Goal: Transaction & Acquisition: Purchase product/service

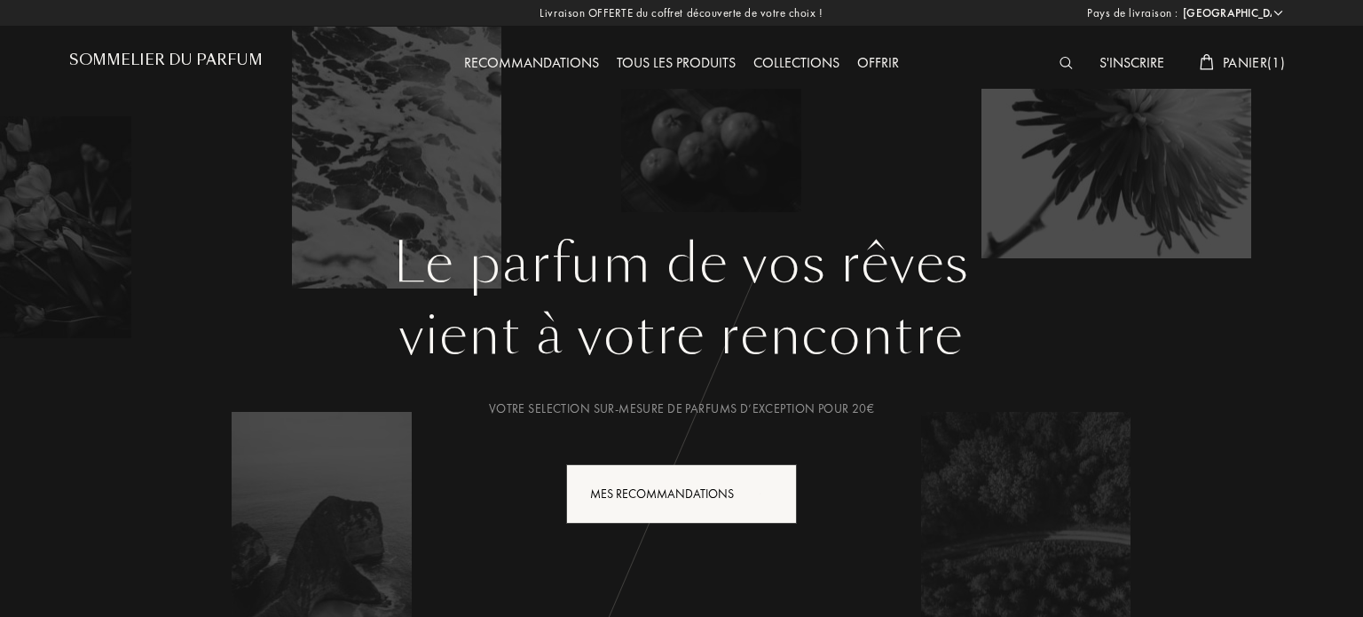
select select "ES"
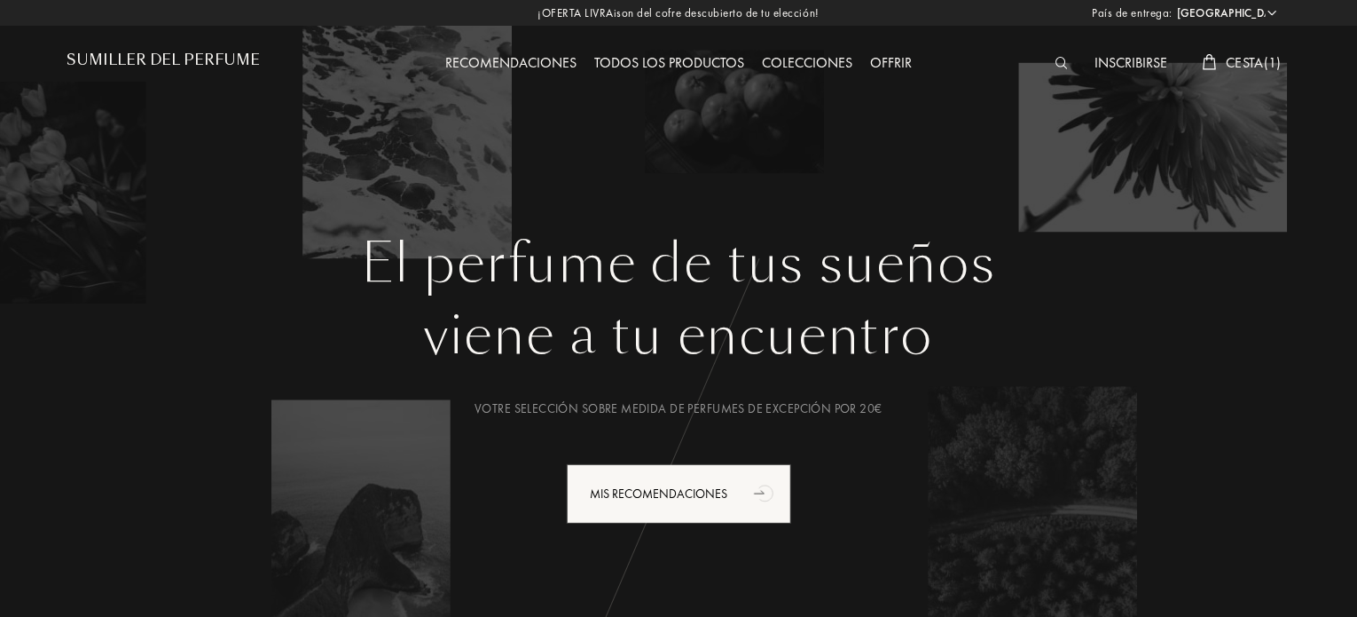
click at [1250, 63] on font "Cesta" at bounding box center [1245, 62] width 38 height 19
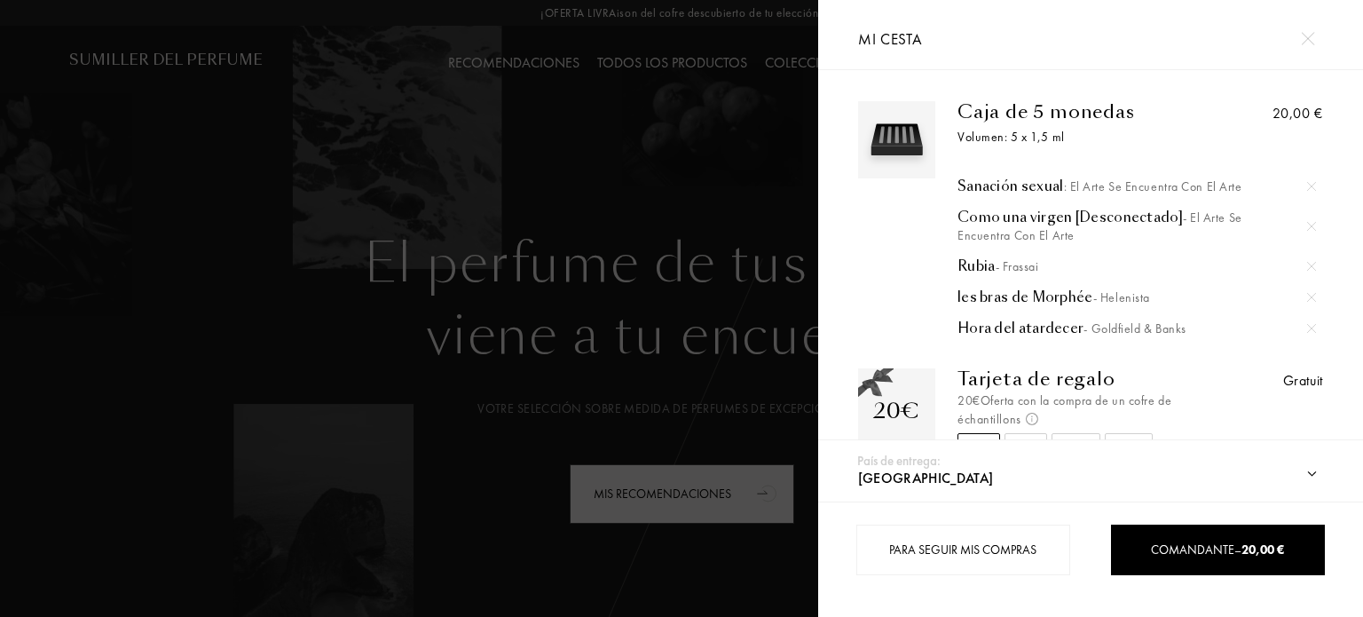
click at [704, 141] on div at bounding box center [409, 308] width 818 height 617
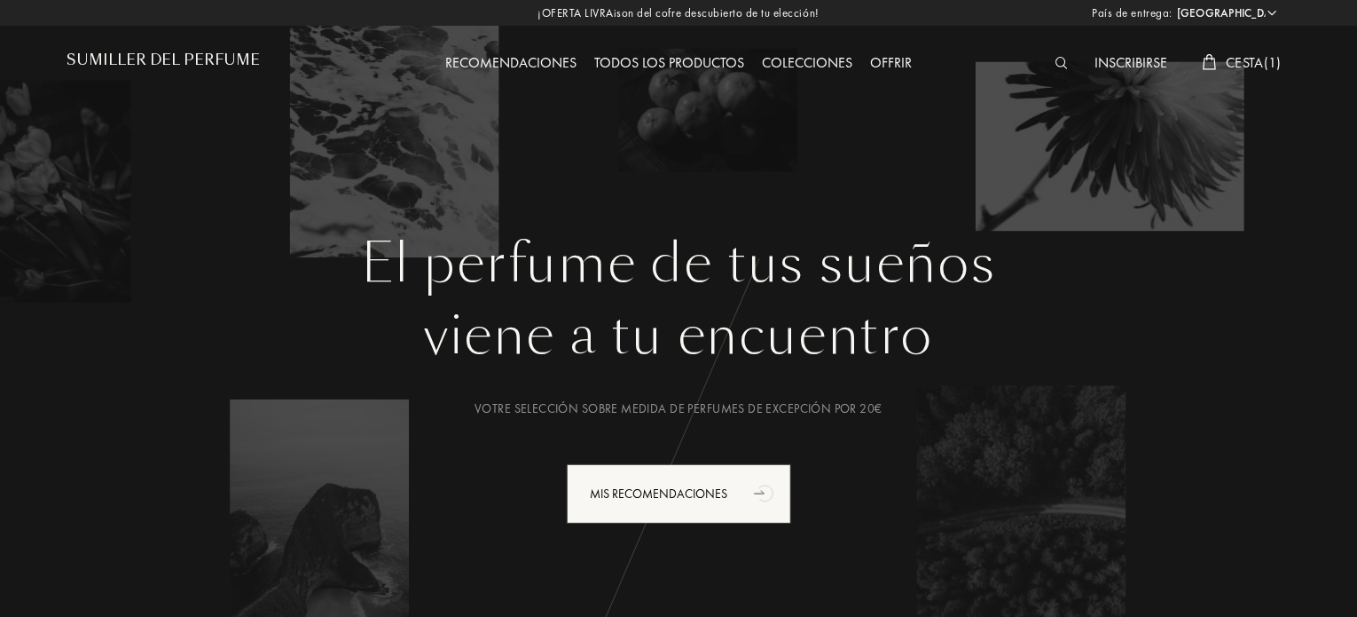
click at [646, 59] on font "Todos los productos" at bounding box center [669, 62] width 150 height 19
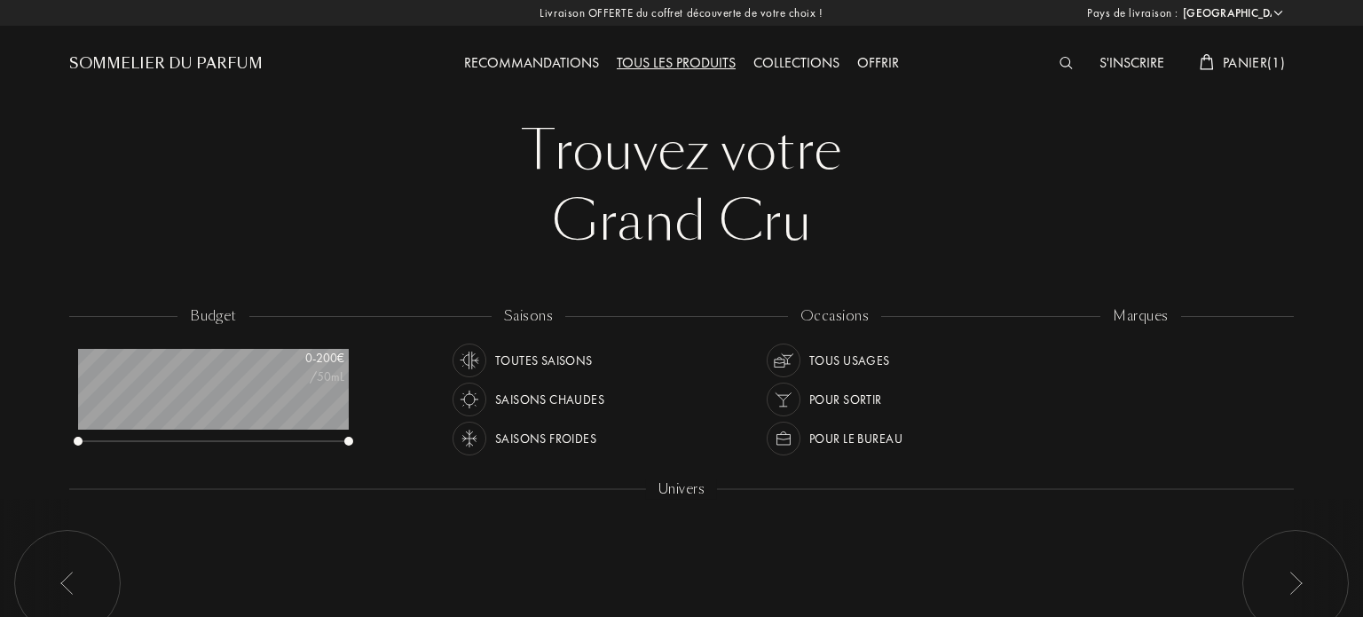
select select "ES"
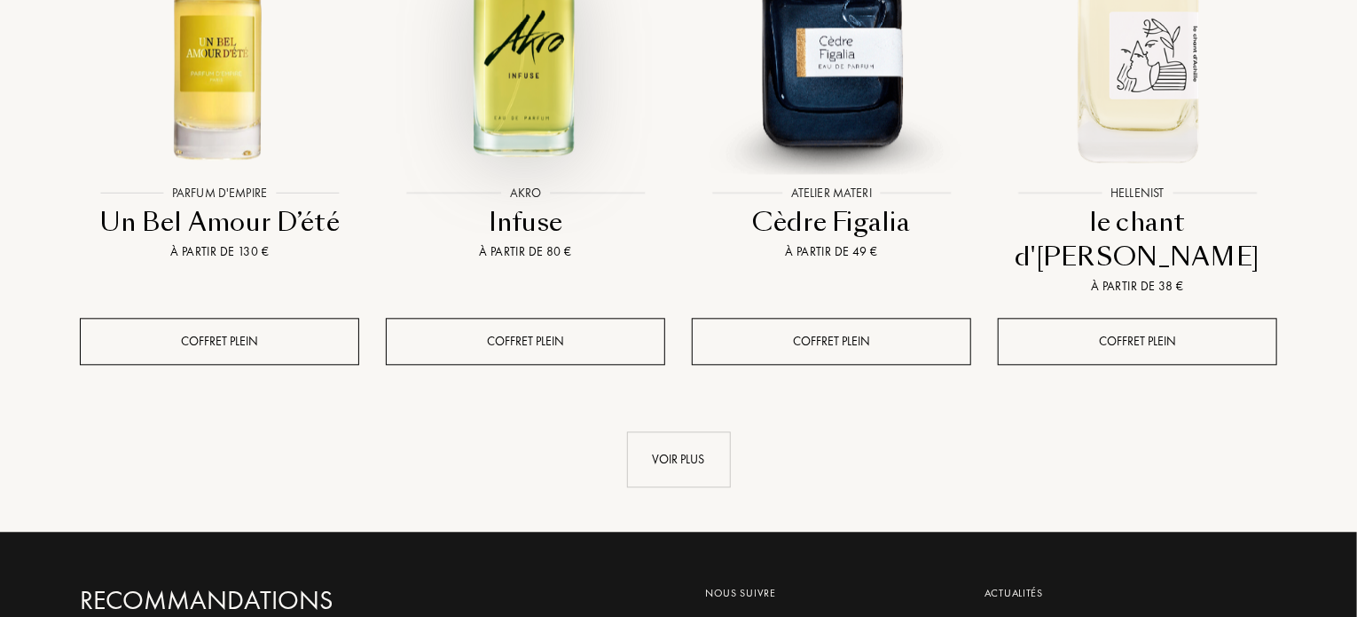
scroll to position [1952, 0]
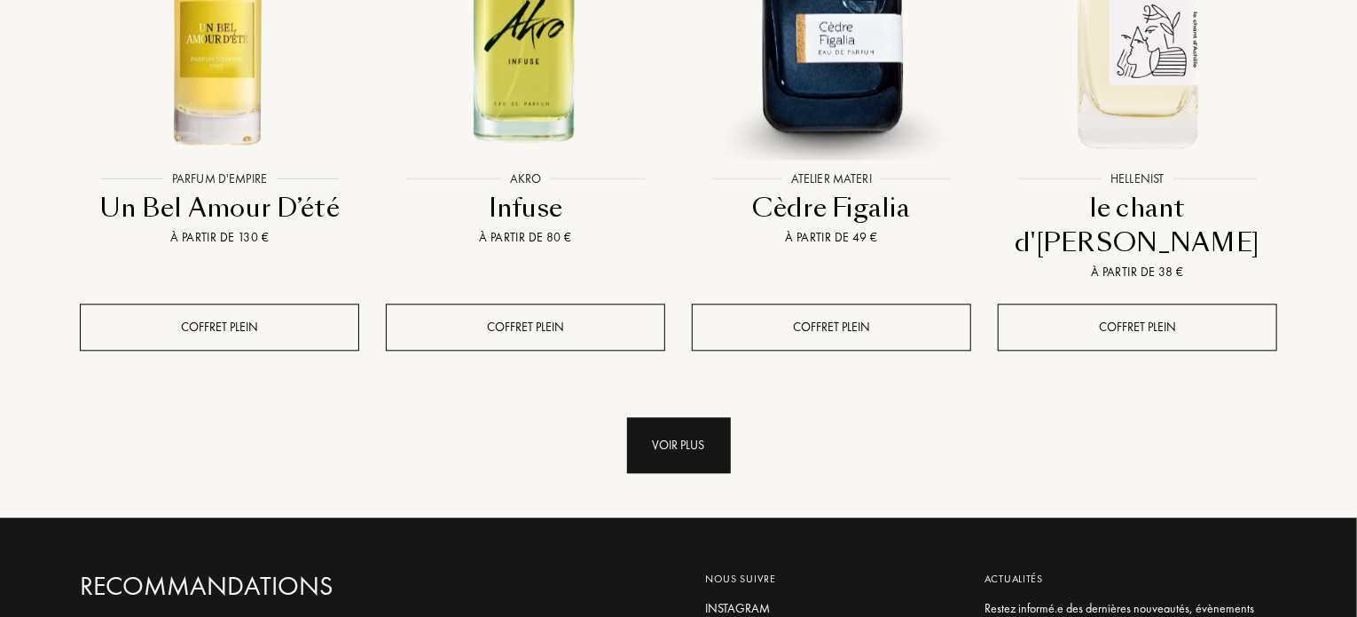
click at [680, 417] on div "Voir plus" at bounding box center [679, 445] width 104 height 56
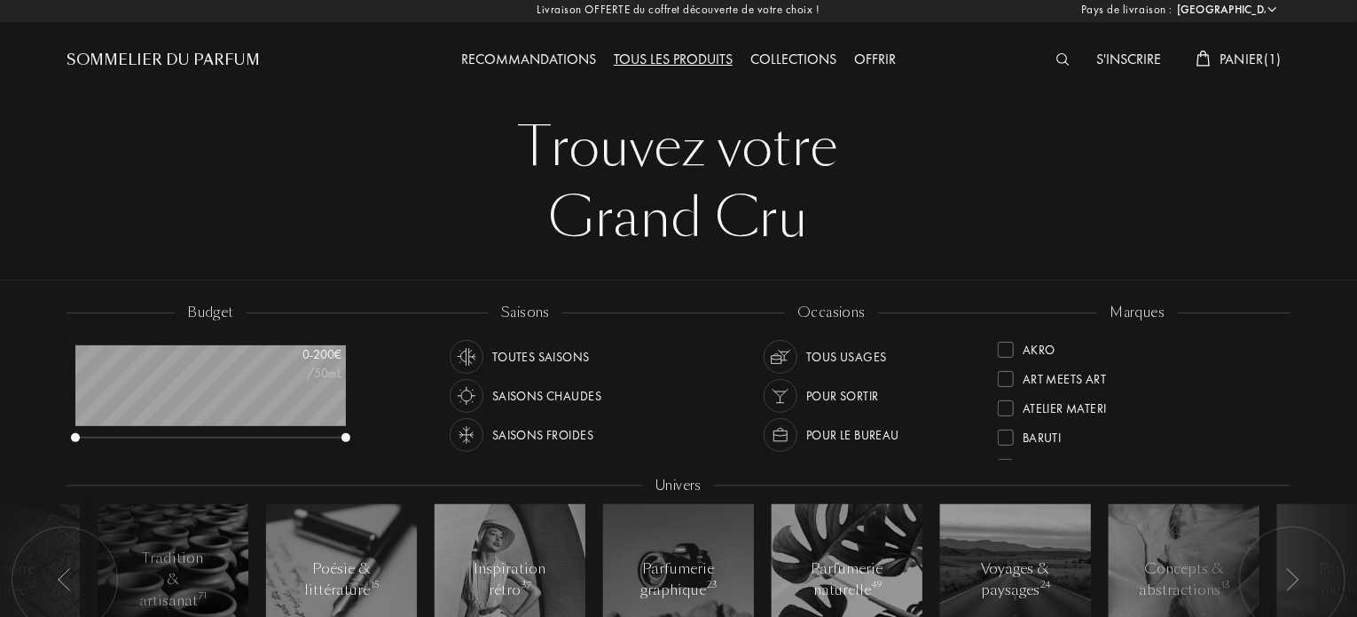
scroll to position [0, 0]
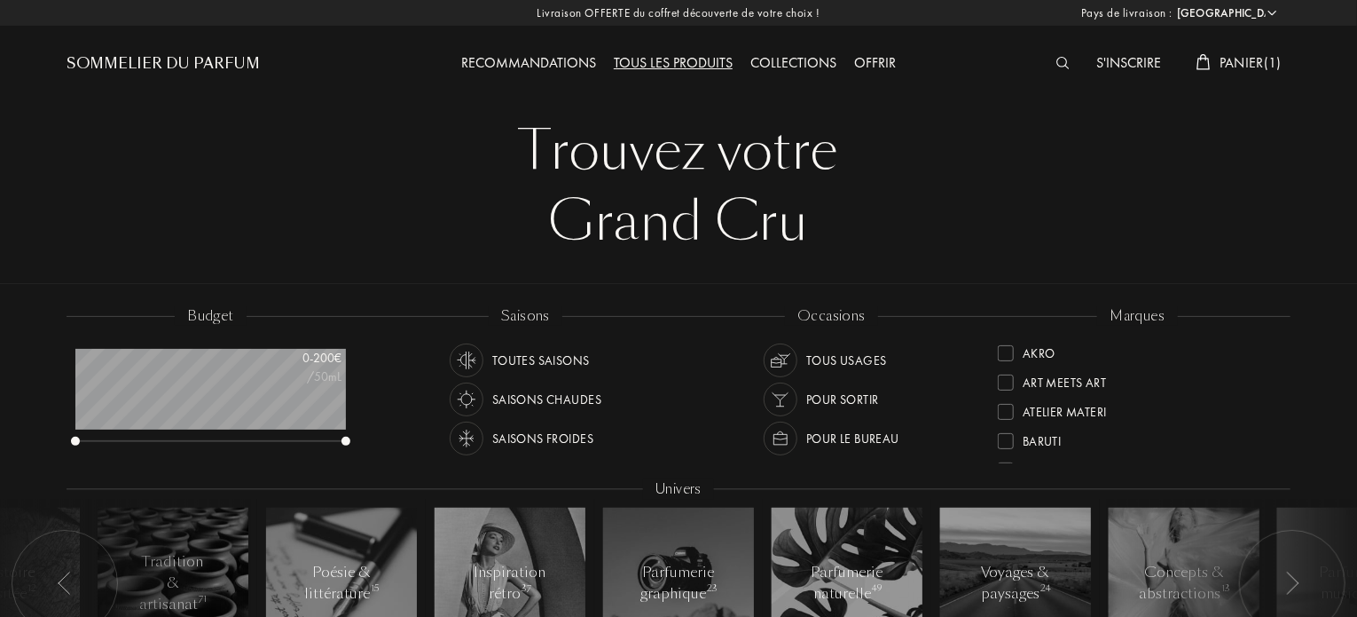
click at [1275, 7] on select "Afghanistan Afrique du Sud Albanie Algérie Allemagne Andorre Angola Anguilla An…" at bounding box center [1226, 13] width 106 height 18
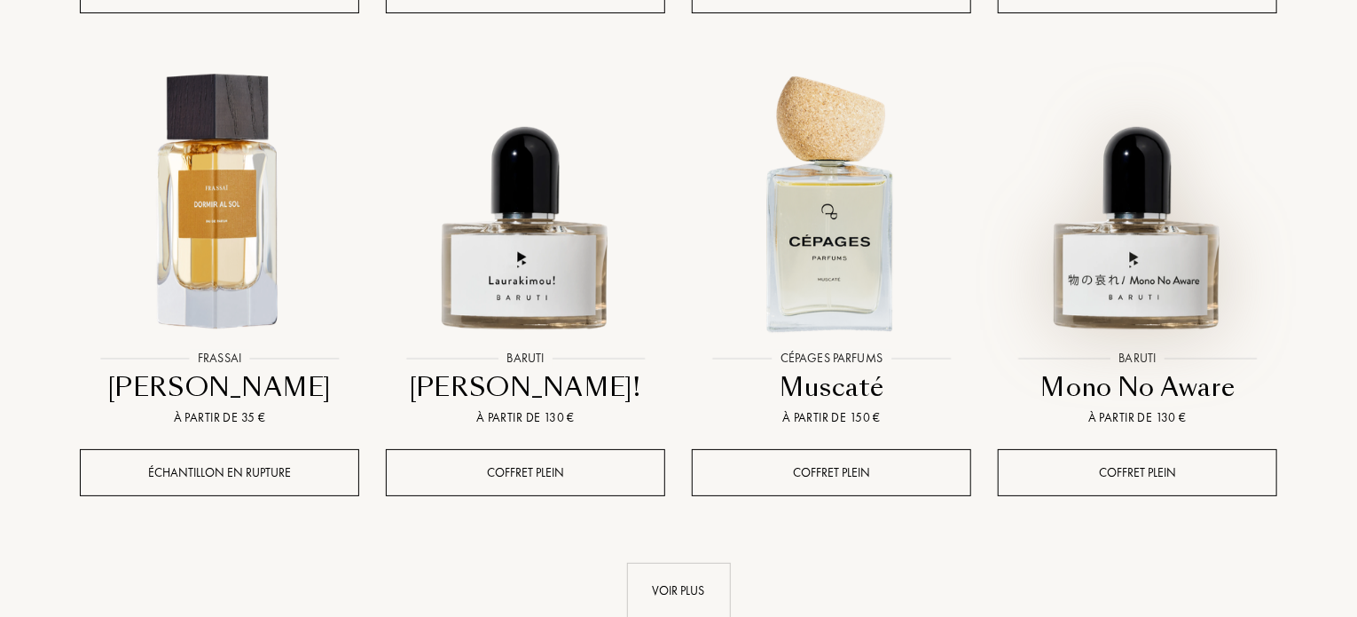
scroll to position [3460, 0]
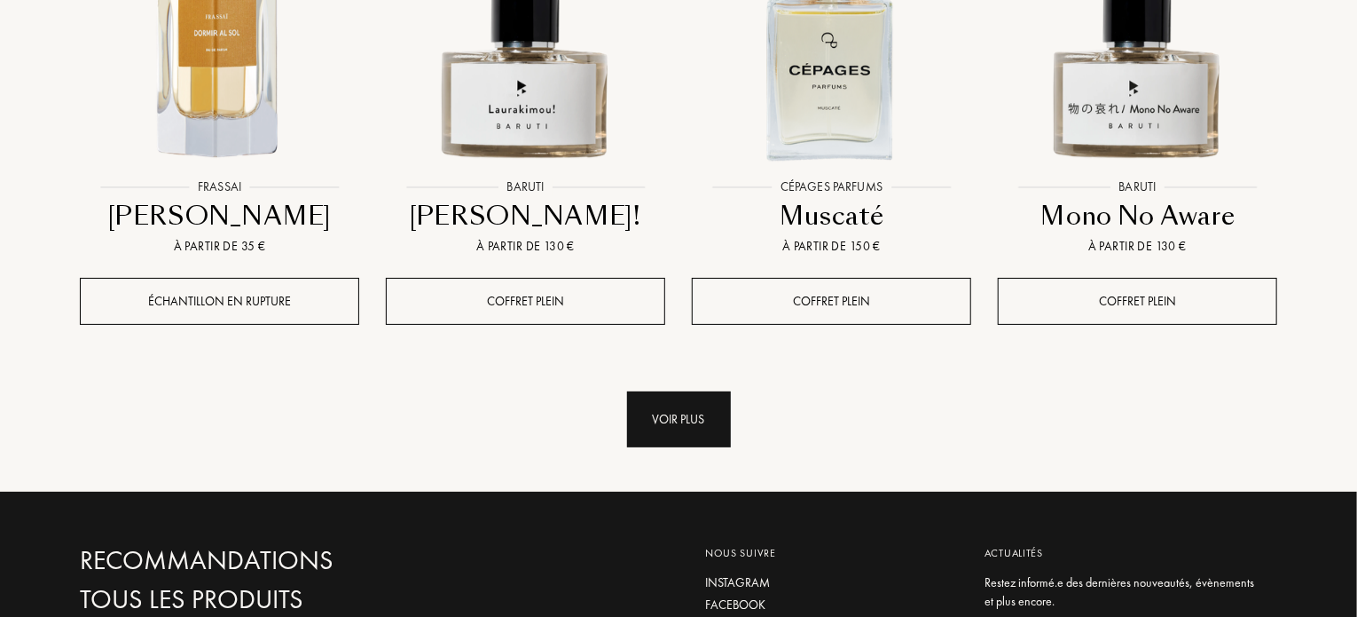
click at [688, 391] on div "Voir plus" at bounding box center [679, 419] width 104 height 56
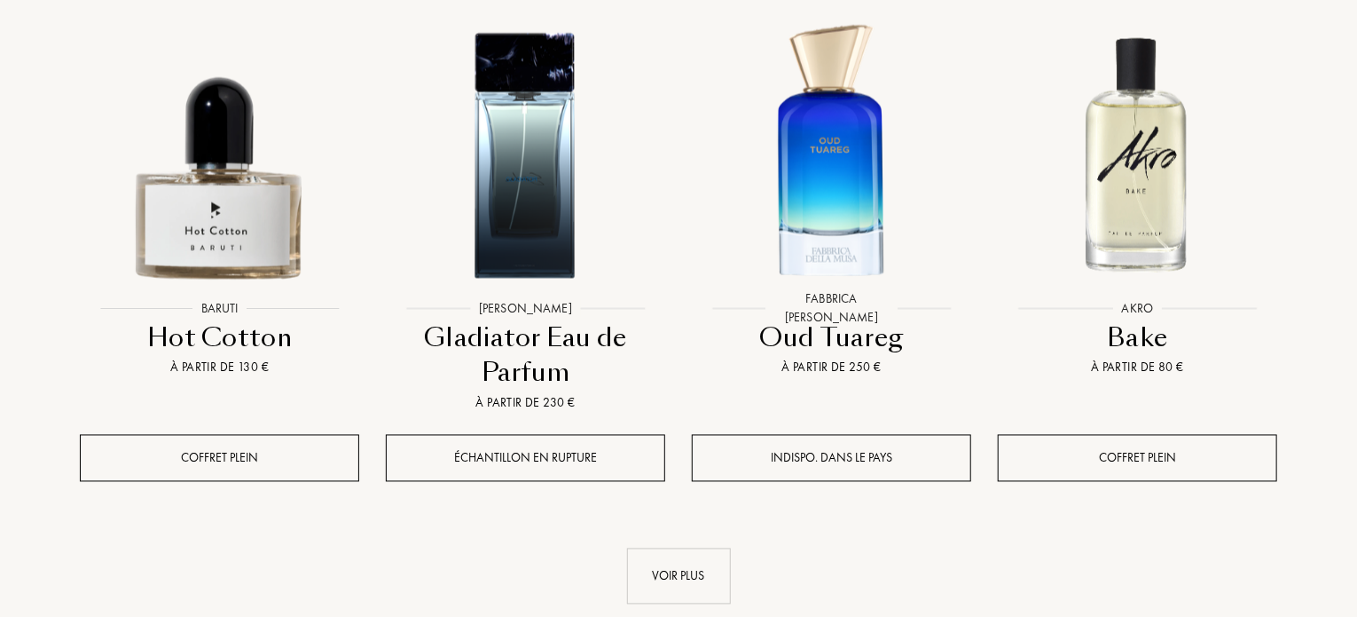
scroll to position [4791, 0]
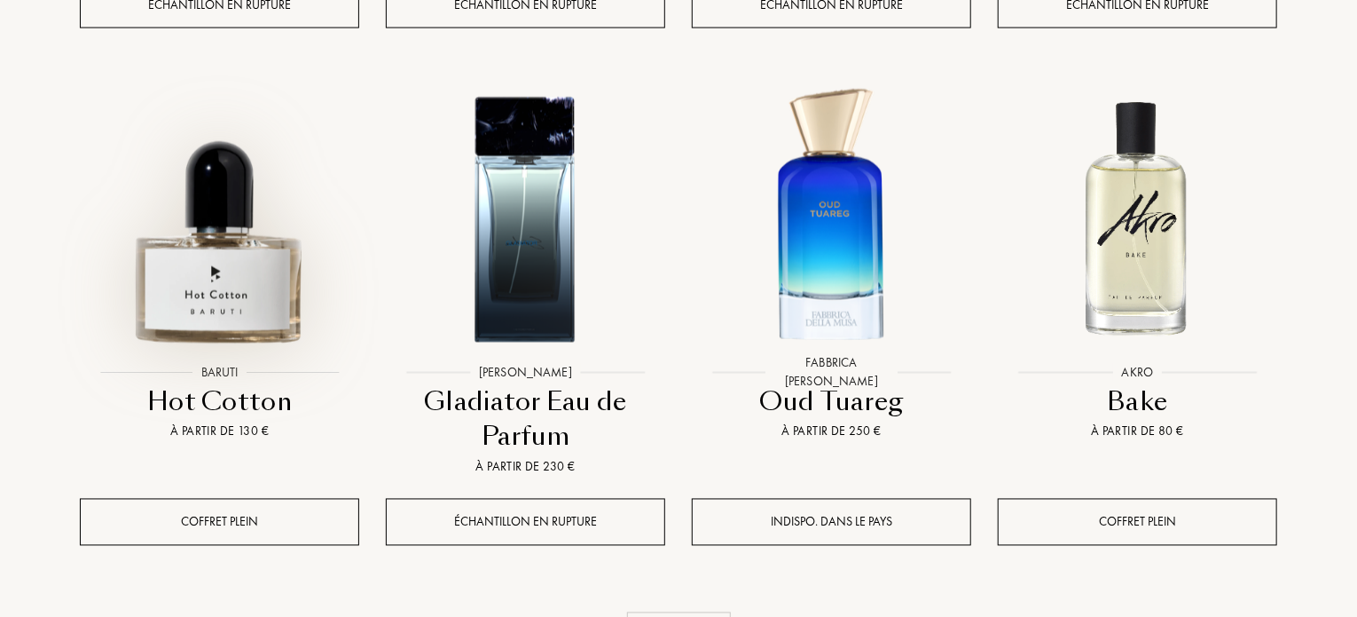
click at [214, 188] on img at bounding box center [220, 217] width 276 height 276
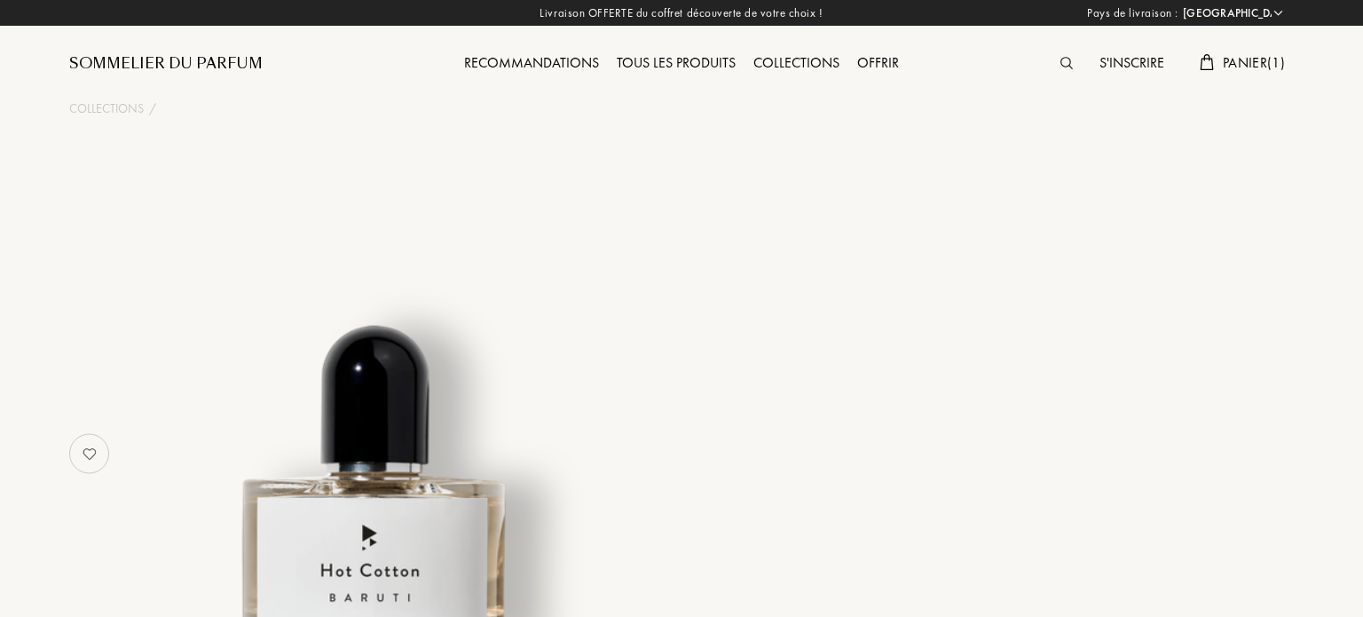
select select "ES"
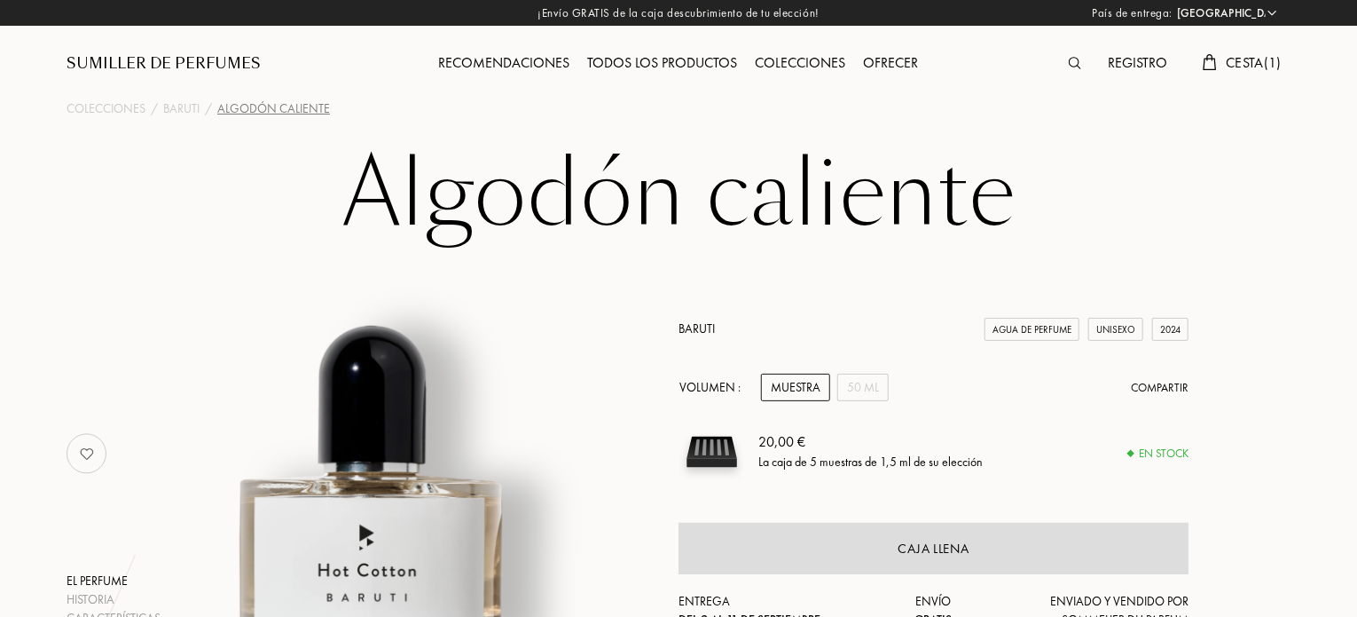
click at [698, 326] on font "Baruti" at bounding box center [697, 328] width 36 height 16
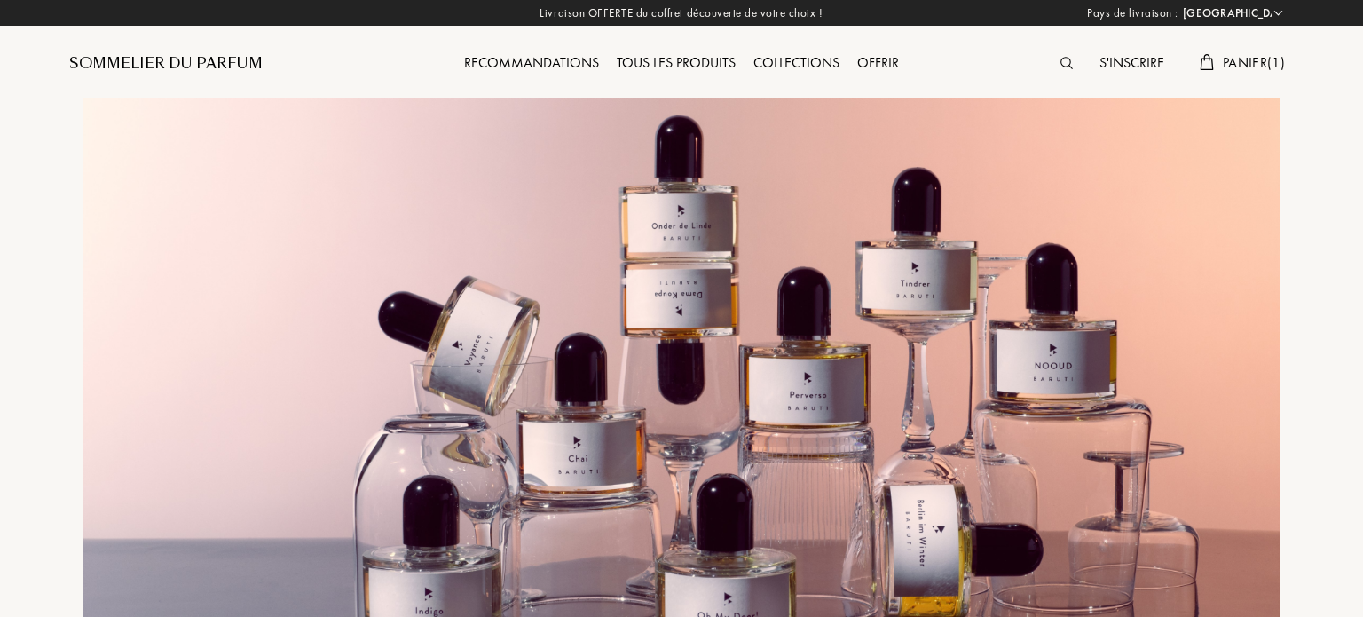
select select "ES"
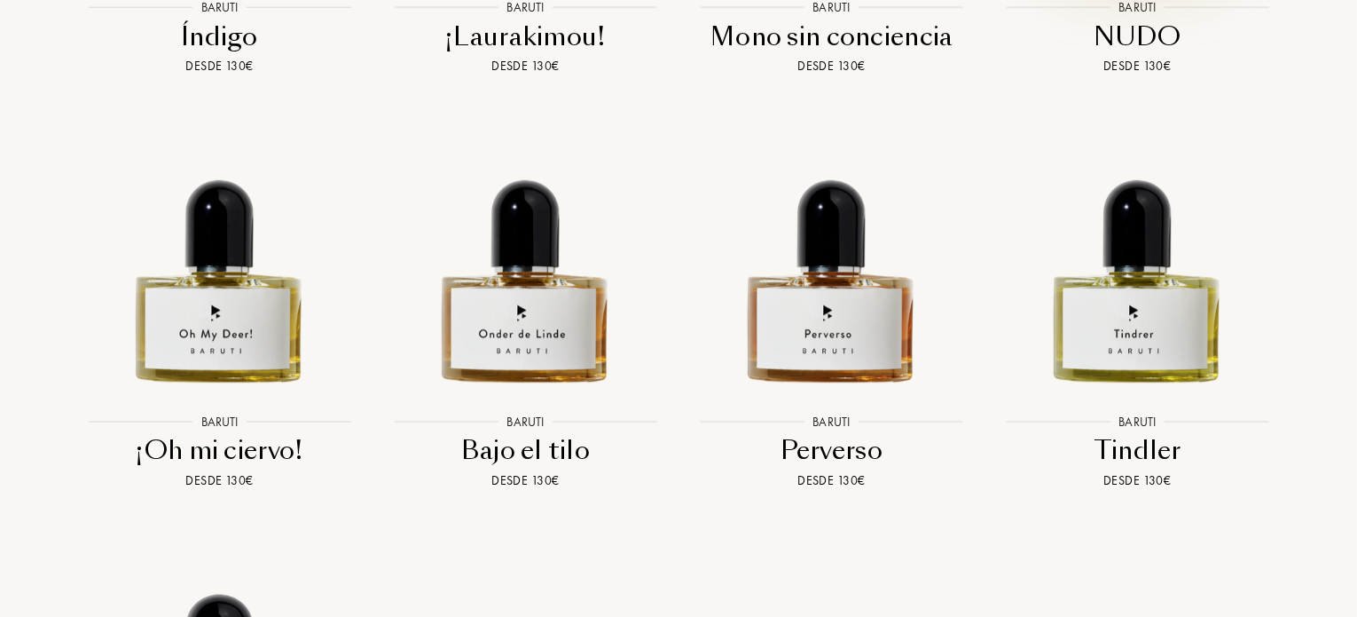
scroll to position [2839, 0]
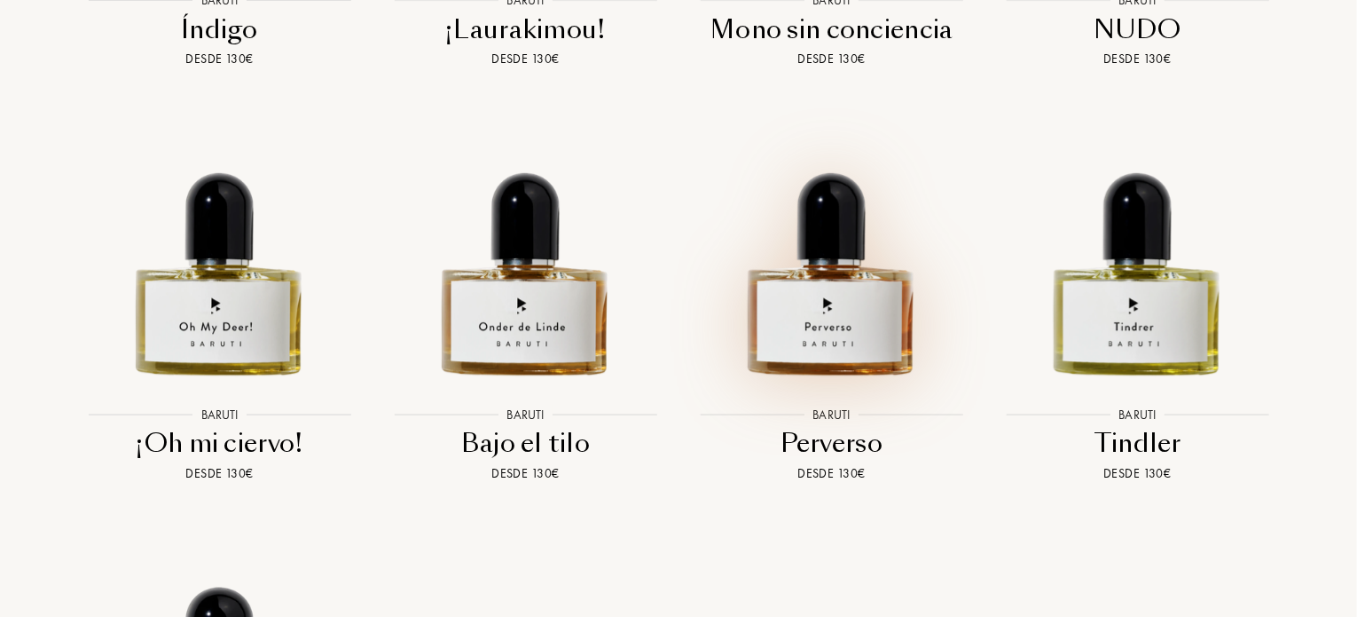
click at [841, 262] on img at bounding box center [832, 248] width 276 height 276
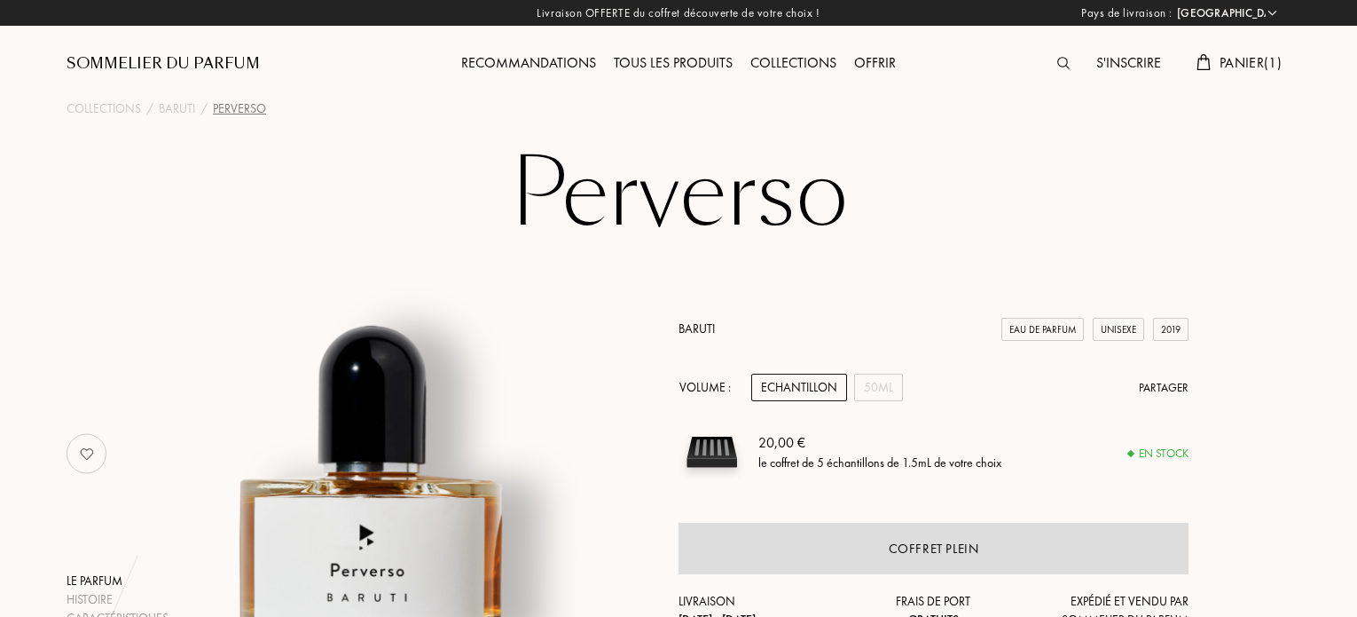
select select "ES"
click at [1229, 53] on font "Cesta" at bounding box center [1245, 62] width 38 height 19
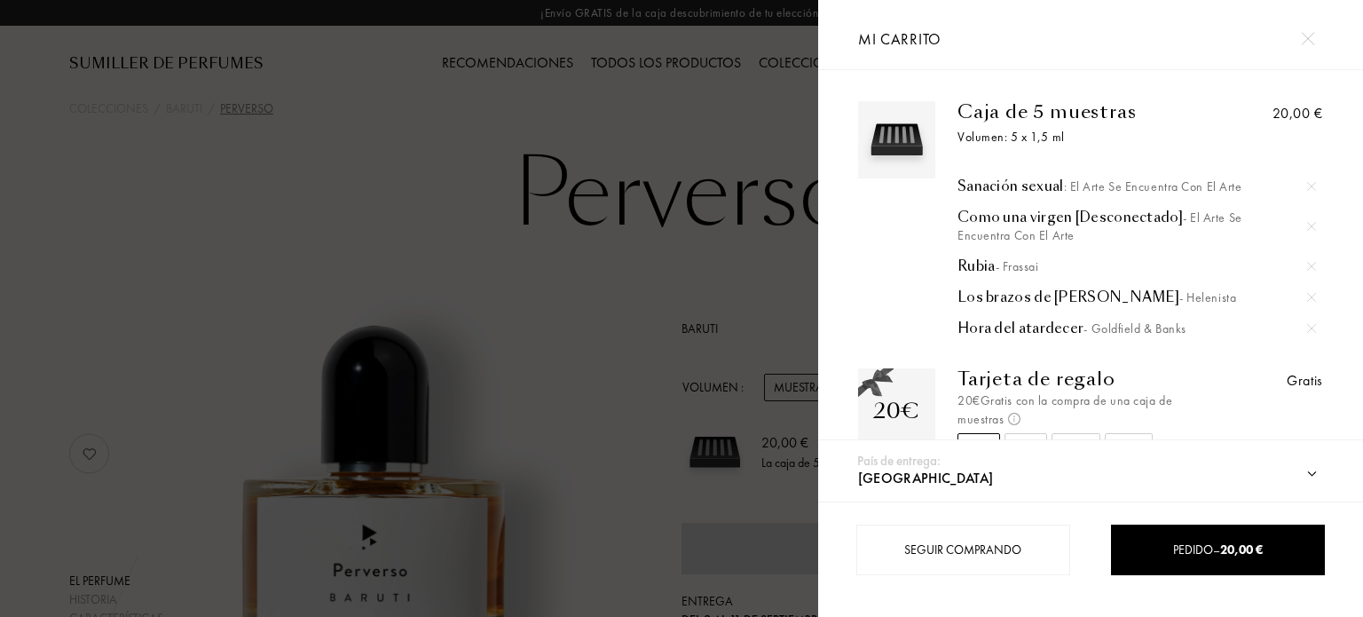
click at [1312, 231] on img at bounding box center [1311, 226] width 9 height 9
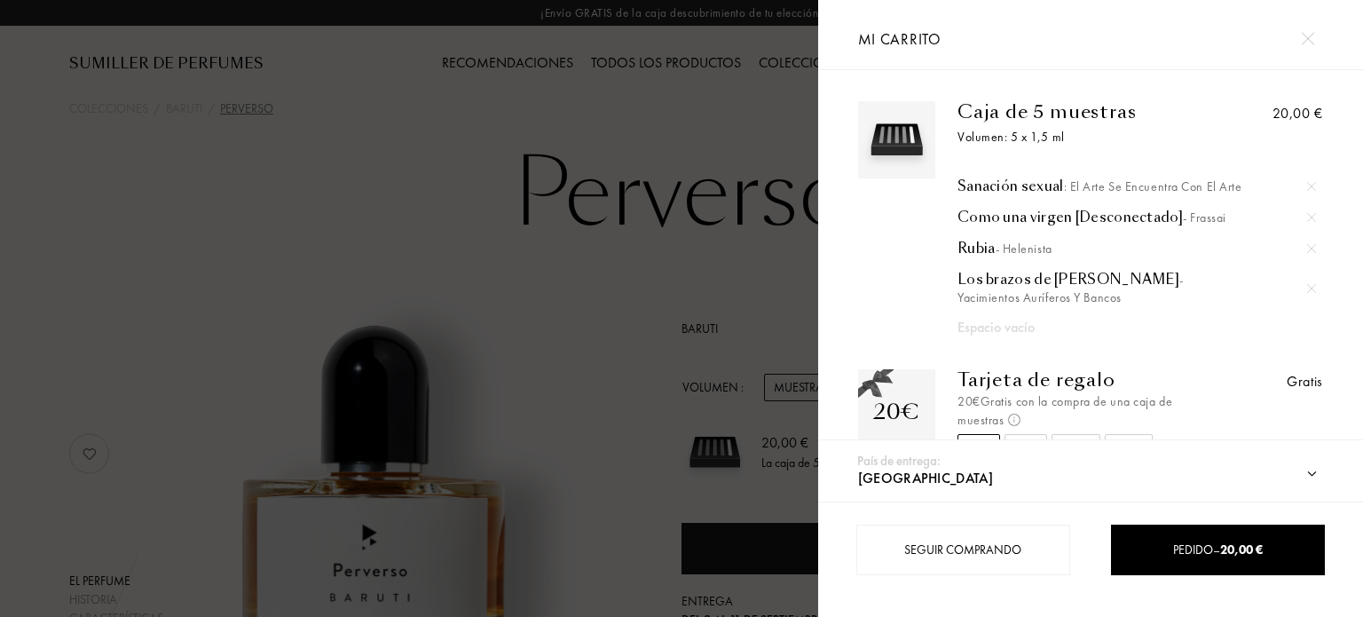
click at [1310, 32] on img at bounding box center [1307, 38] width 13 height 13
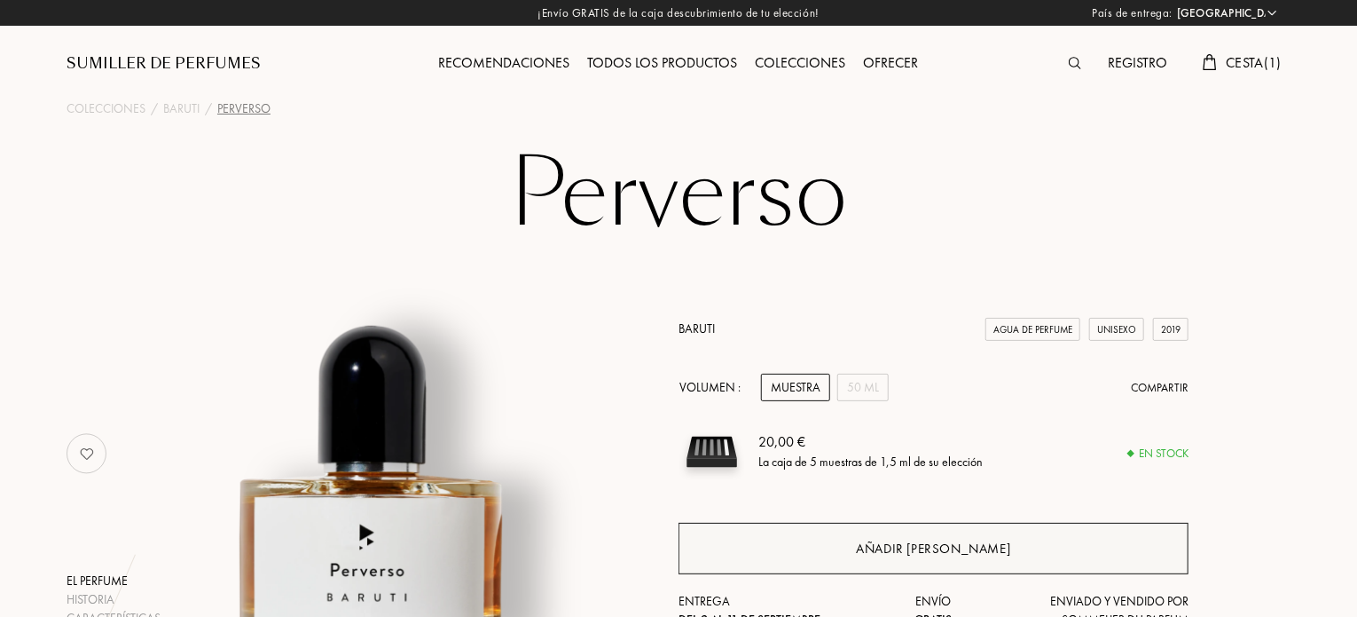
click at [909, 543] on font "Añadir al cuadro" at bounding box center [934, 548] width 154 height 18
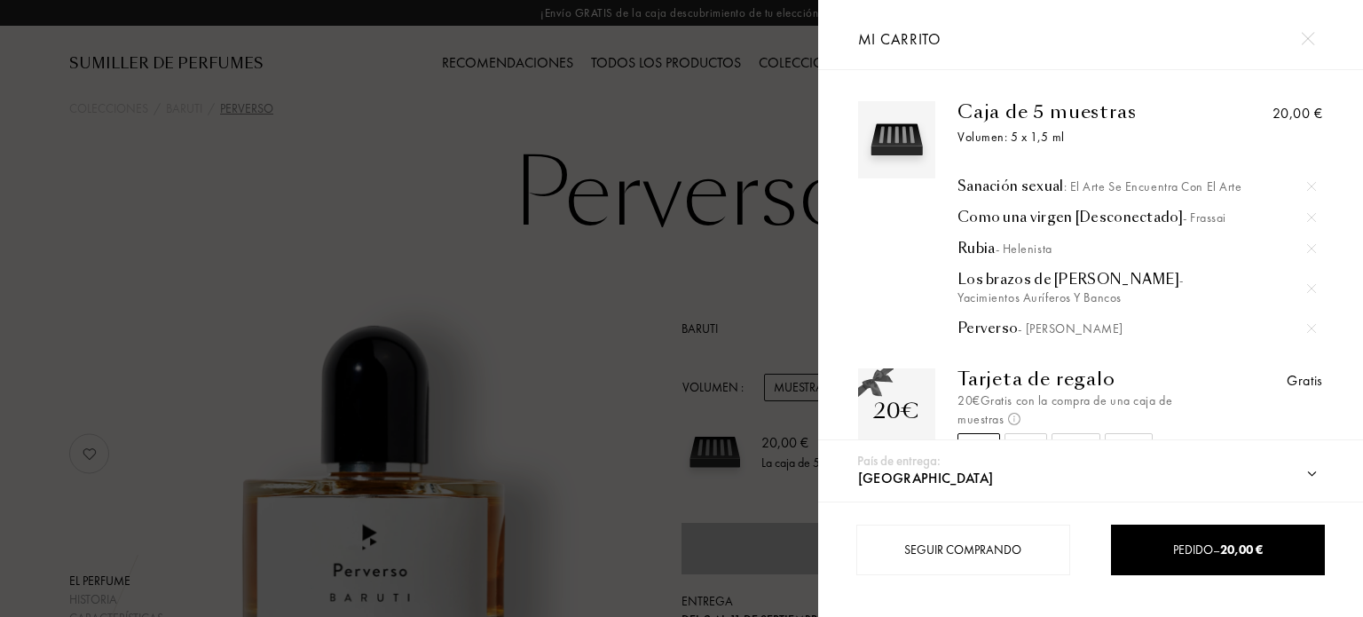
click at [1303, 38] on img at bounding box center [1307, 38] width 13 height 13
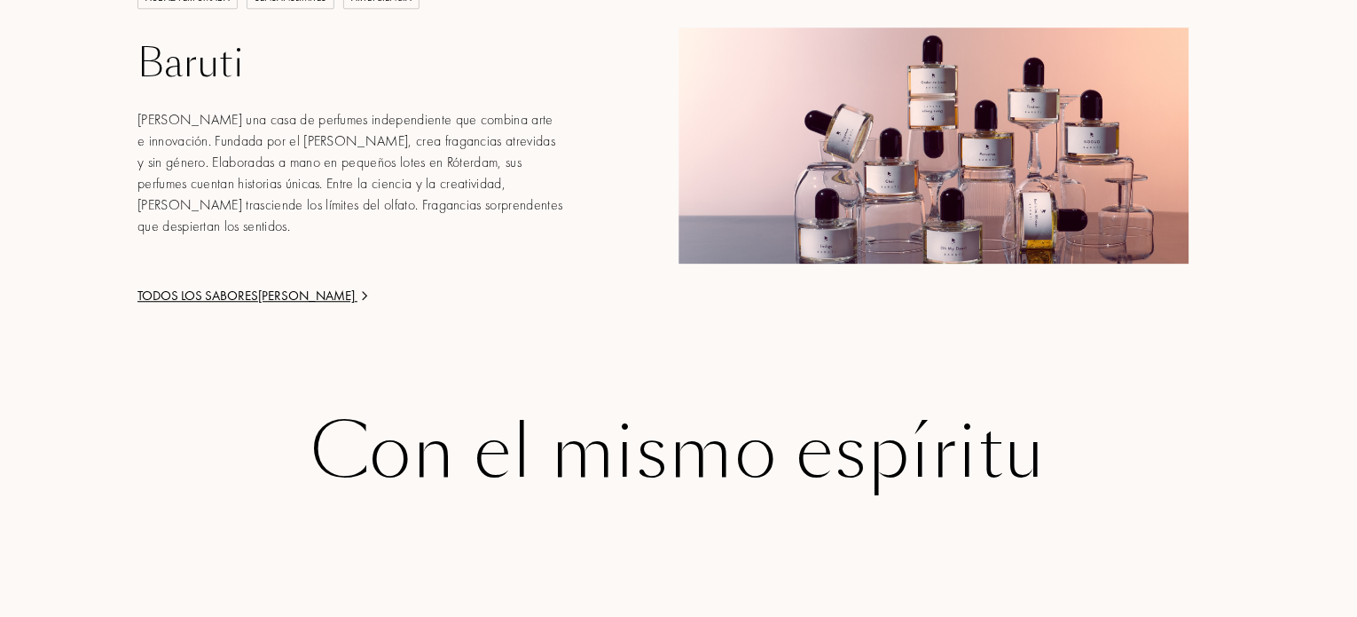
scroll to position [1952, 0]
